Goal: Task Accomplishment & Management: Manage account settings

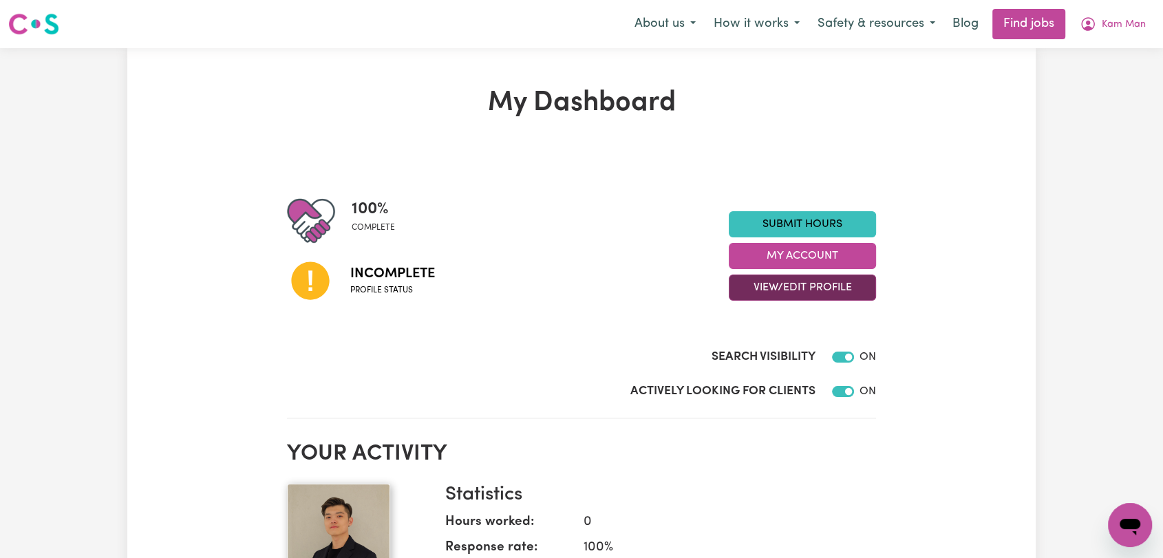
click at [830, 292] on button "View/Edit Profile" at bounding box center [802, 288] width 147 height 26
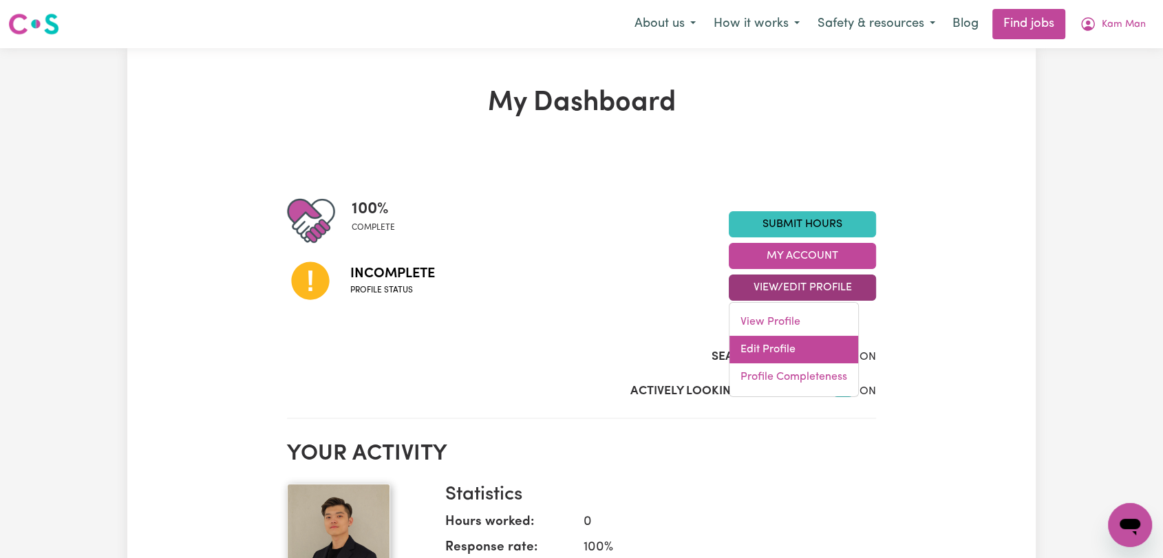
click at [797, 352] on link "Edit Profile" at bounding box center [794, 350] width 129 height 28
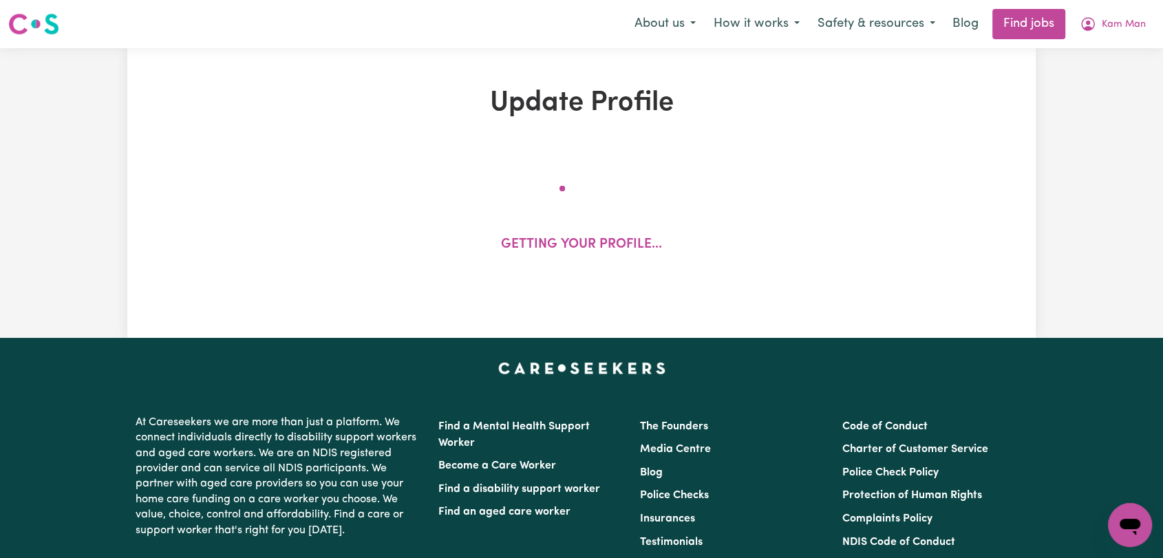
select select "male"
select select "Temporary Work Visa"
select select "Studying a healthcare related degree or qualification"
select select "40"
select select "50"
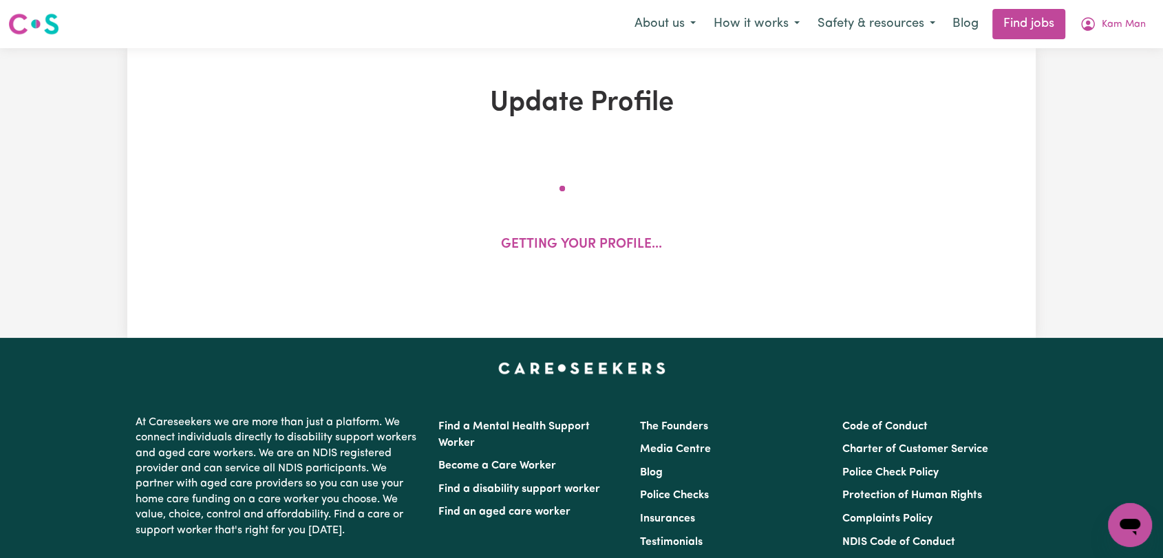
select select "60"
select select "80"
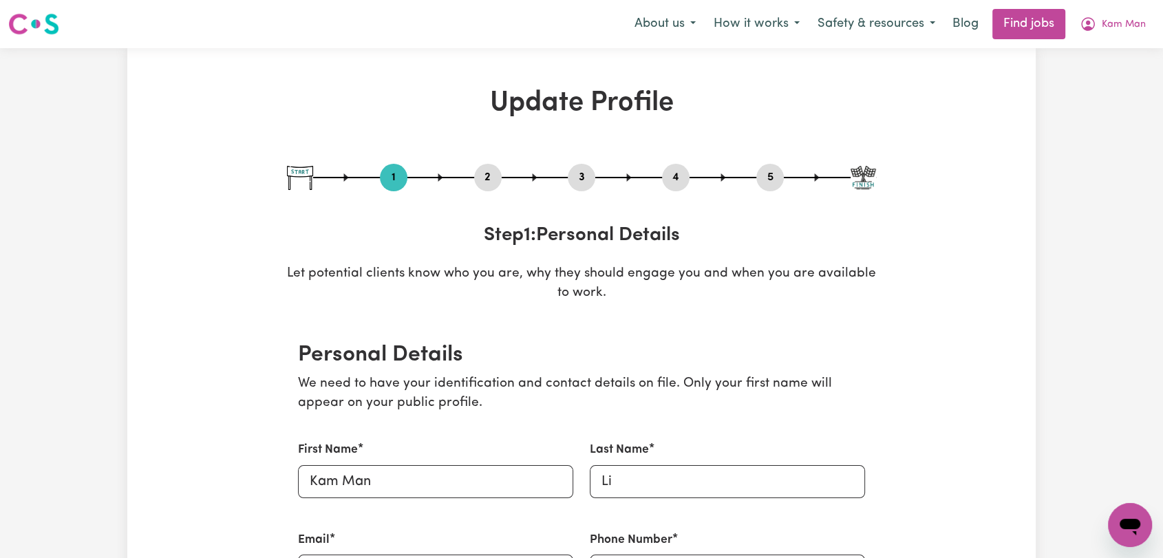
click at [489, 181] on button "2" at bounding box center [488, 178] width 28 height 18
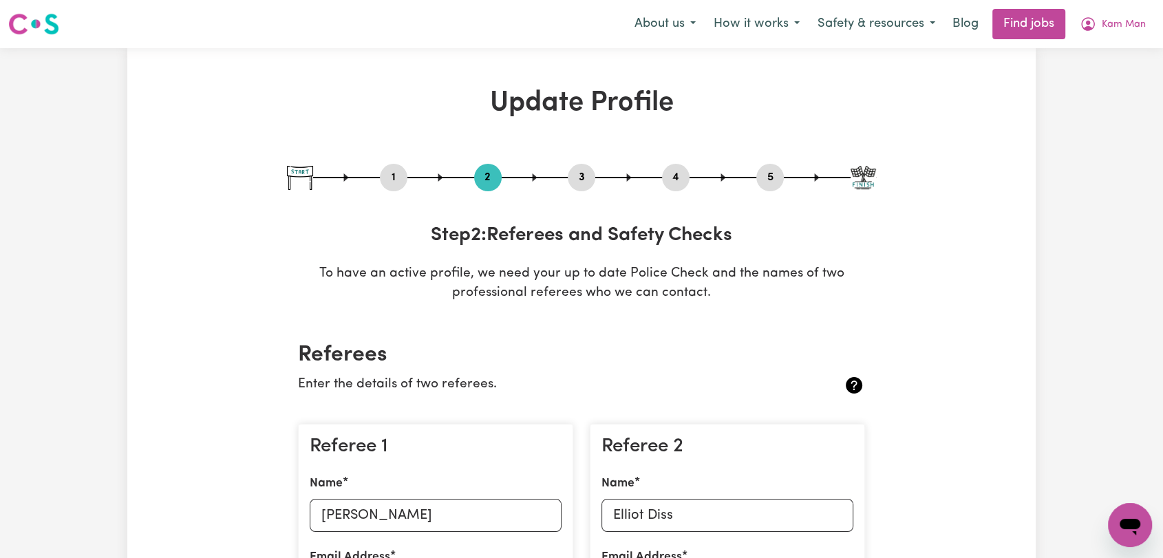
click at [576, 183] on button "3" at bounding box center [582, 178] width 28 height 18
select select "2025"
select select "Certificate III (Individual Support)"
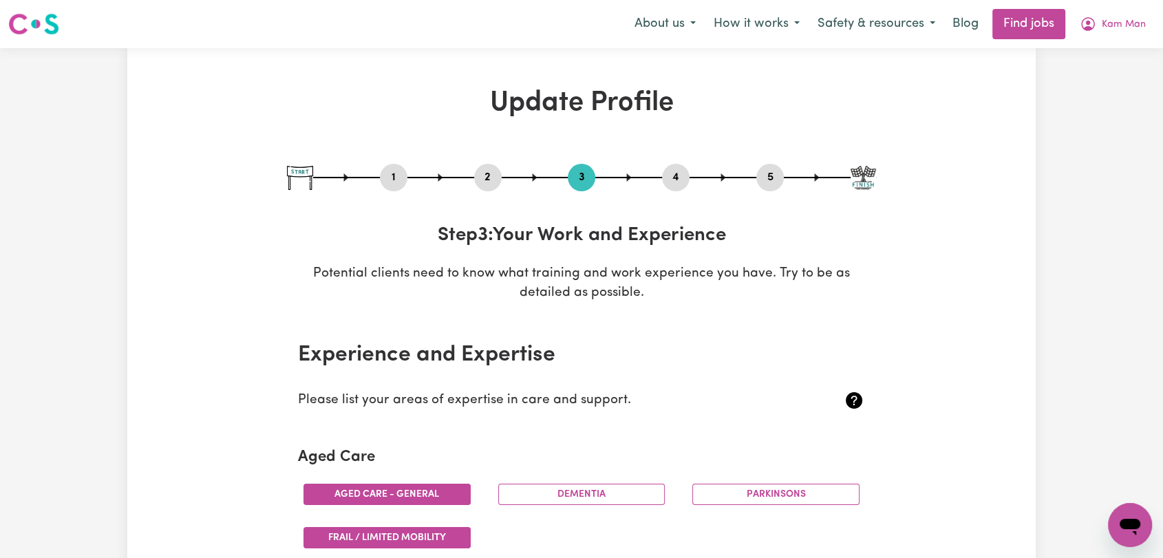
click at [663, 178] on button "4" at bounding box center [676, 178] width 28 height 18
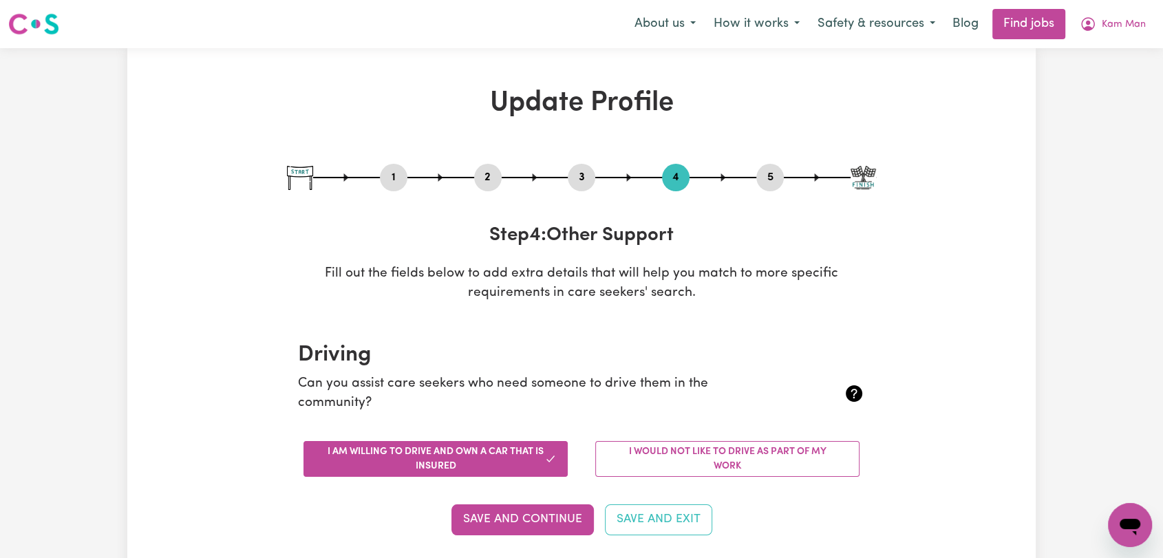
click at [765, 180] on button "5" at bounding box center [770, 178] width 28 height 18
select select "I am providing services by being employed by an organisation"
